Goal: Find specific page/section: Find specific page/section

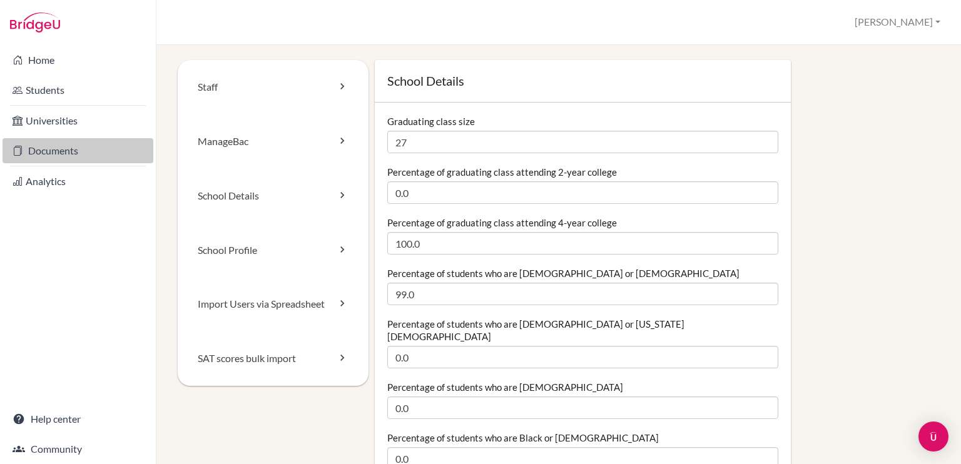
click at [67, 150] on link "Documents" at bounding box center [78, 150] width 151 height 25
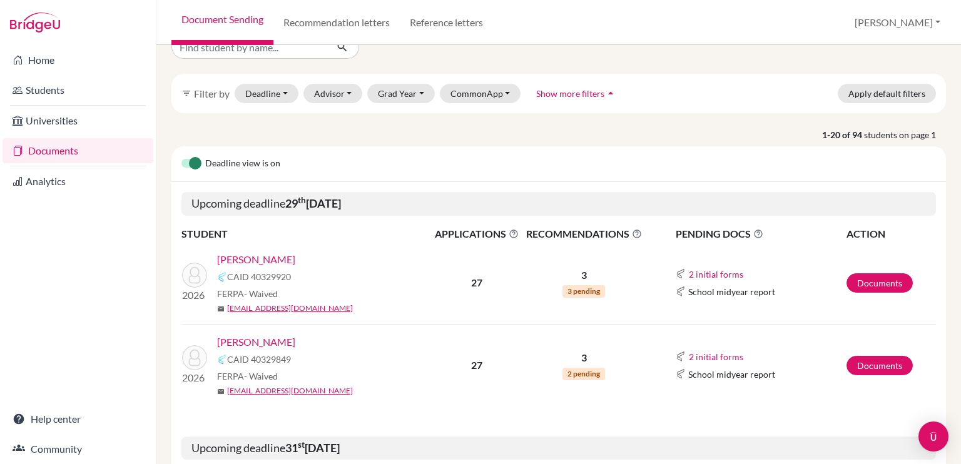
scroll to position [26, 0]
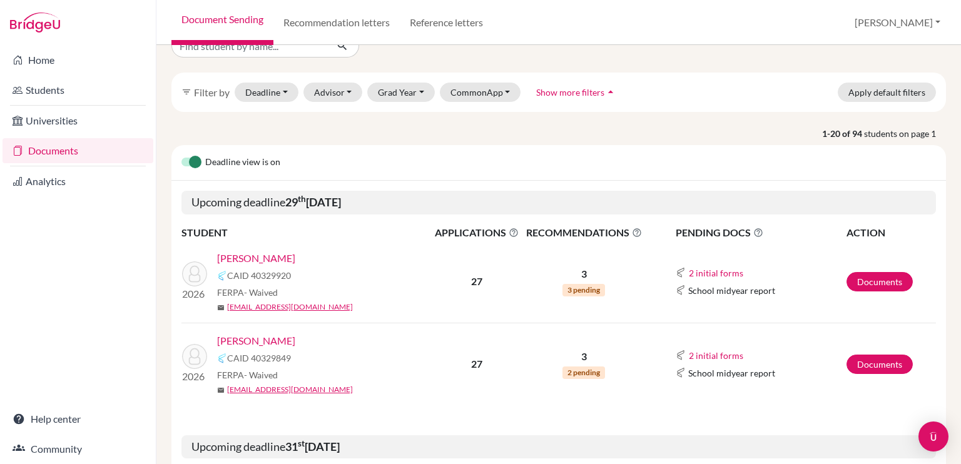
click at [268, 339] on link "[PERSON_NAME]" at bounding box center [256, 340] width 78 height 15
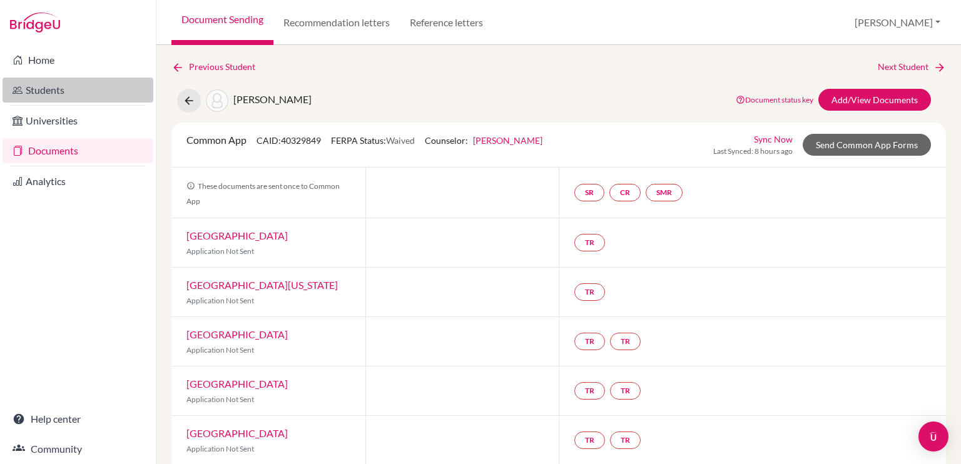
click at [99, 82] on link "Students" at bounding box center [78, 90] width 151 height 25
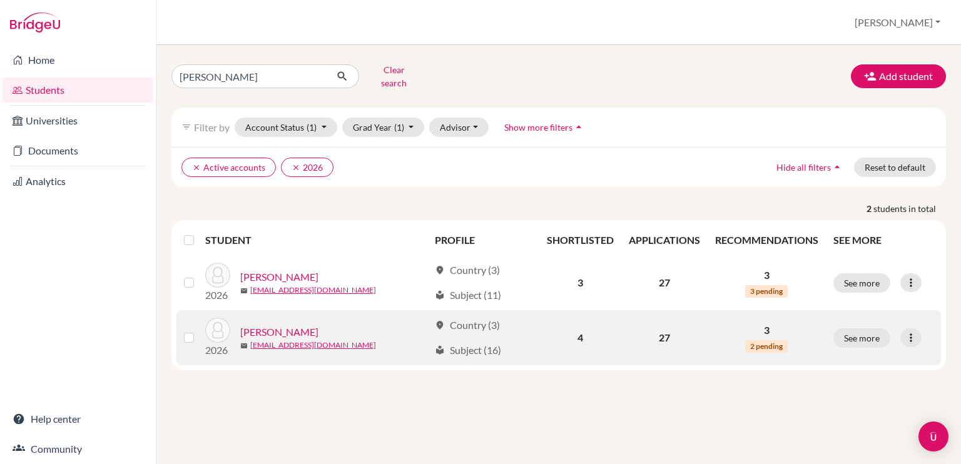
click at [293, 325] on link "Vazquez, Nicolas" at bounding box center [279, 332] width 78 height 15
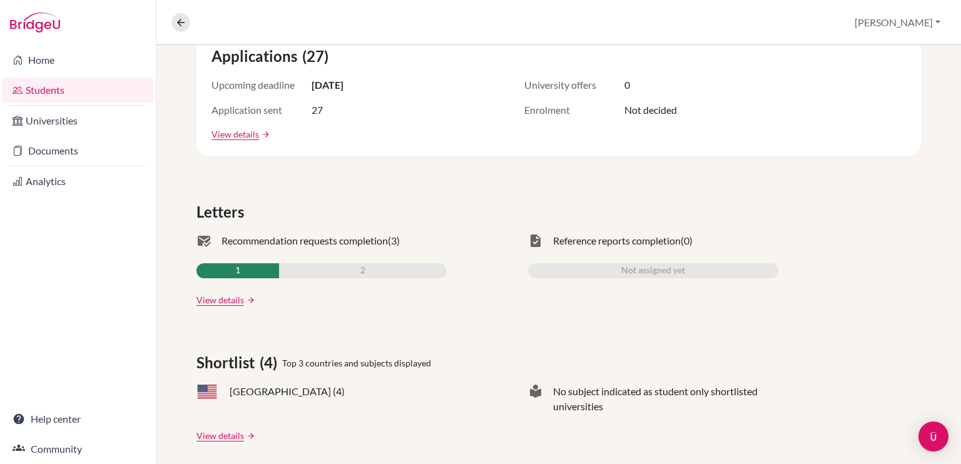
scroll to position [257, 0]
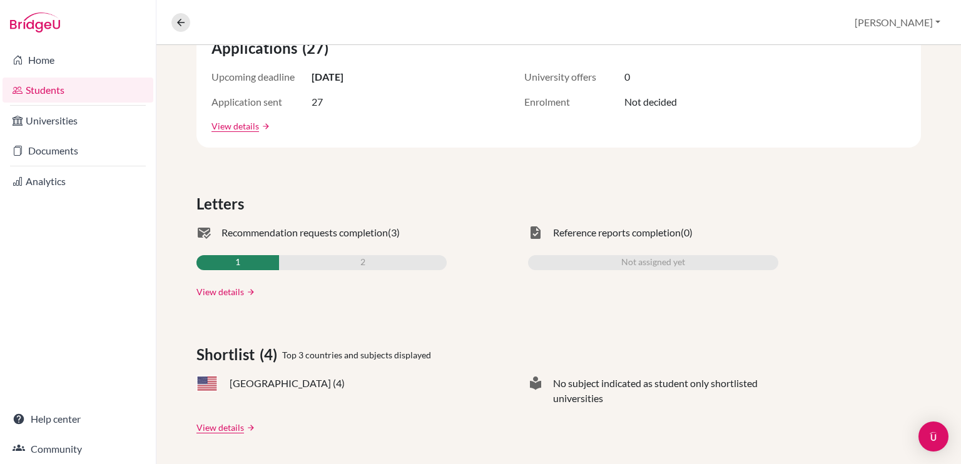
click at [226, 295] on link "View details" at bounding box center [220, 291] width 48 height 13
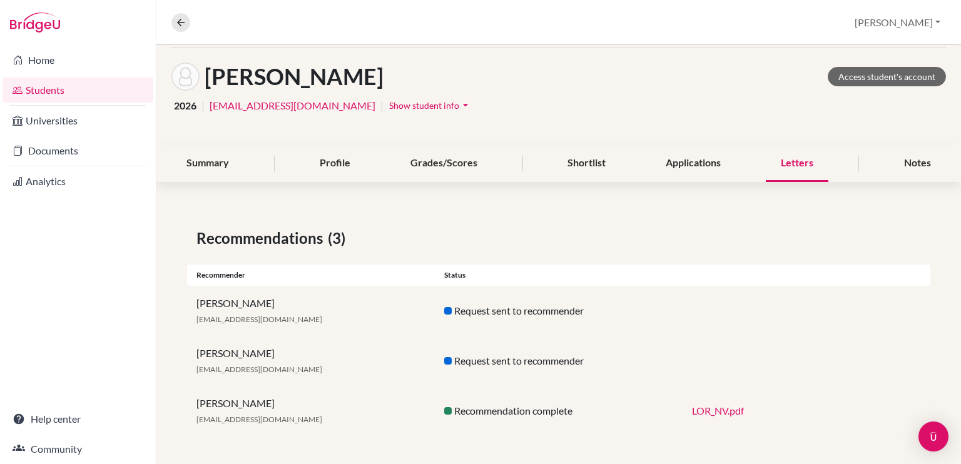
scroll to position [53, 0]
